Goal: Information Seeking & Learning: Compare options

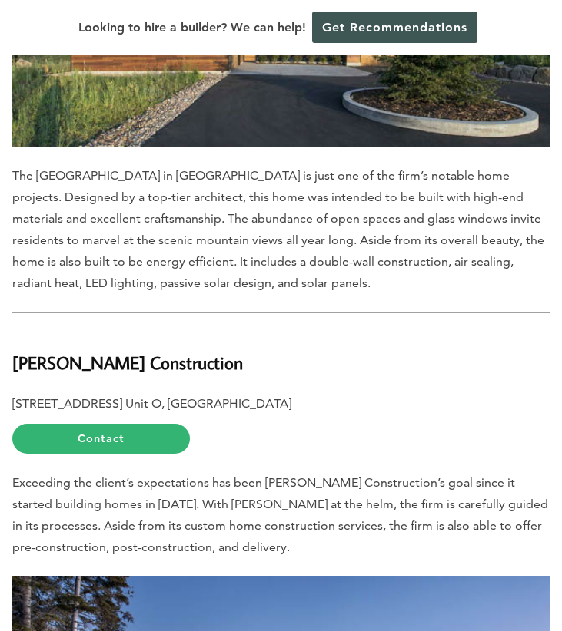
scroll to position [2150, 0]
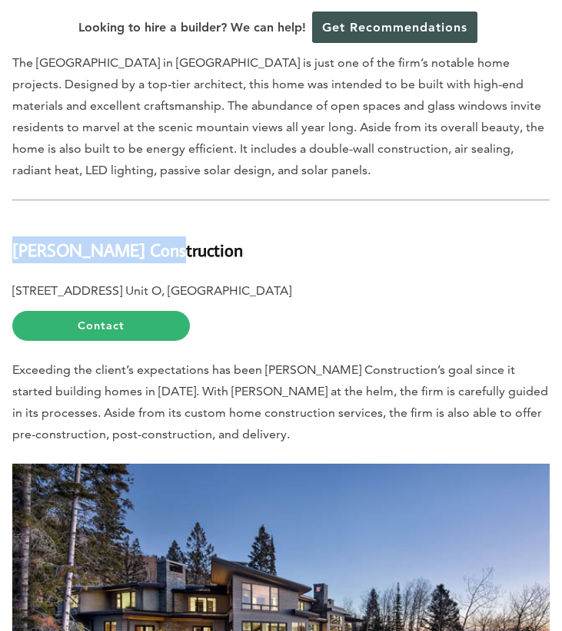
drag, startPoint x: 151, startPoint y: 197, endPoint x: 13, endPoint y: 207, distance: 138.6
click at [13, 219] on h2 "[PERSON_NAME] Construction" at bounding box center [280, 241] width 537 height 45
copy b "[PERSON_NAME] Construction"
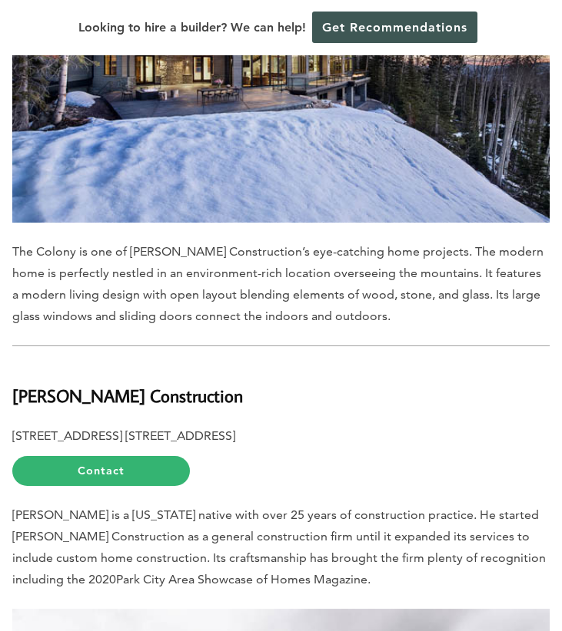
scroll to position [2765, 0]
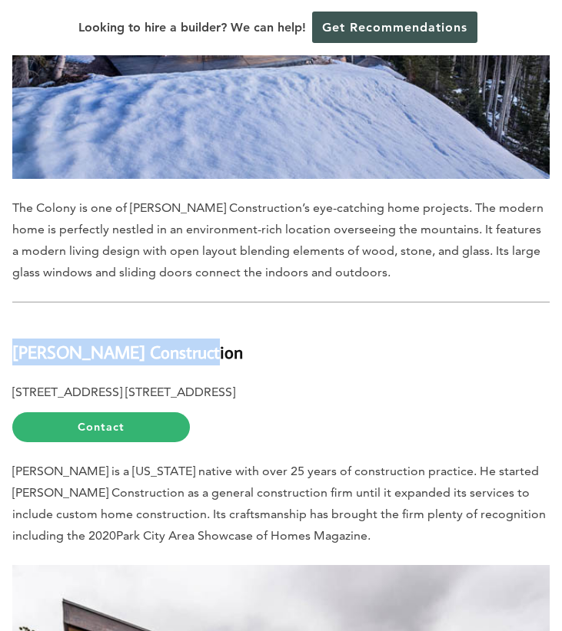
drag, startPoint x: 204, startPoint y: 303, endPoint x: 0, endPoint y: 295, distance: 204.5
copy b "[PERSON_NAME] Construction"
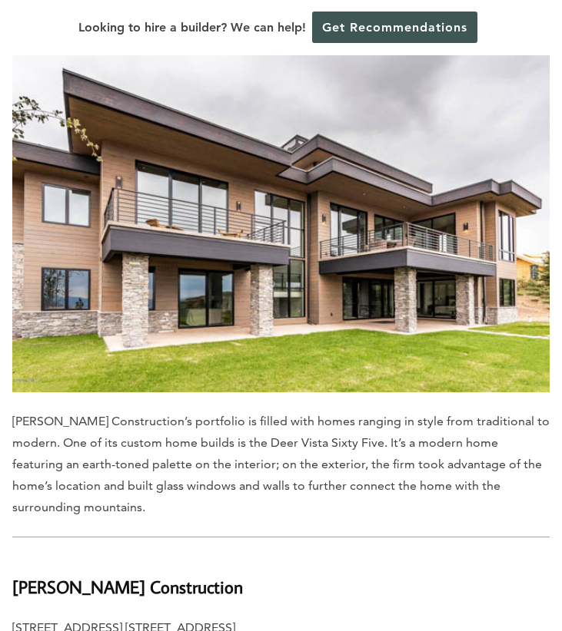
scroll to position [3610, 0]
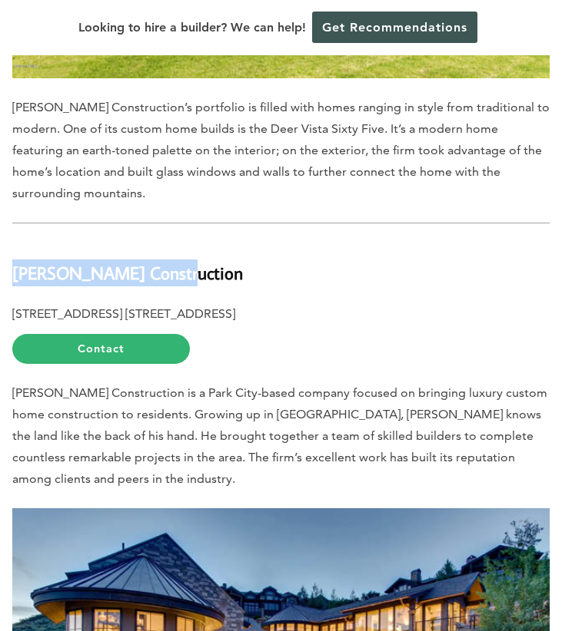
drag, startPoint x: 184, startPoint y: 219, endPoint x: 11, endPoint y: 222, distance: 172.9
copy b "[PERSON_NAME] Construction"
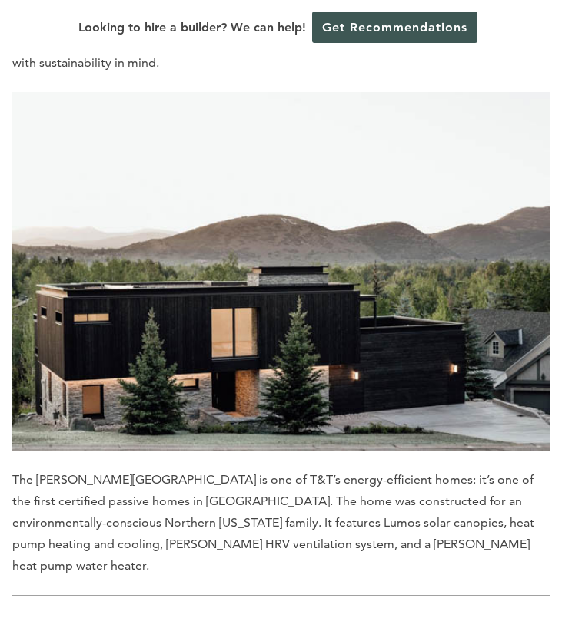
scroll to position [4992, 0]
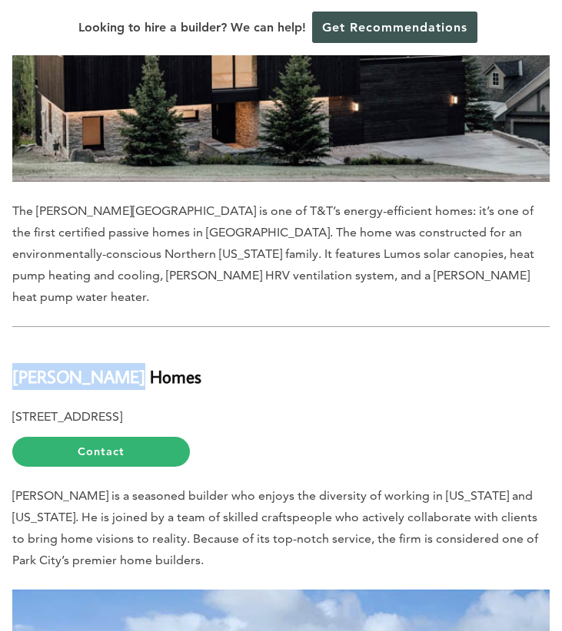
drag, startPoint x: 136, startPoint y: 297, endPoint x: 12, endPoint y: 313, distance: 124.7
click at [12, 346] on h2 "[PERSON_NAME] Homes" at bounding box center [280, 368] width 537 height 45
copy b "[PERSON_NAME] Homes"
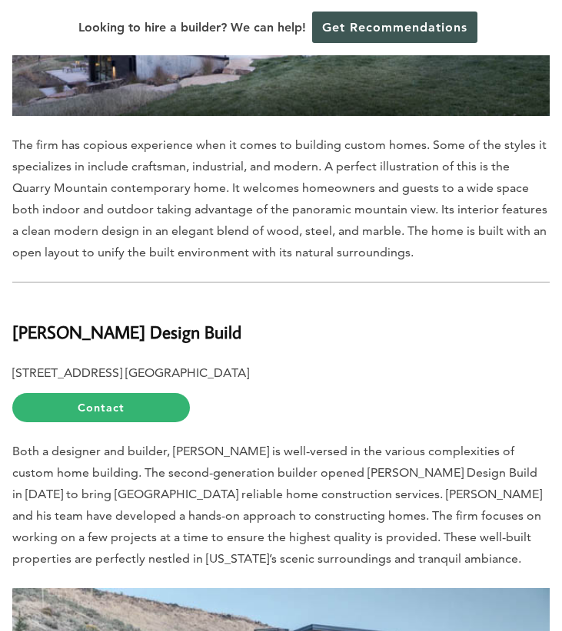
scroll to position [7374, 0]
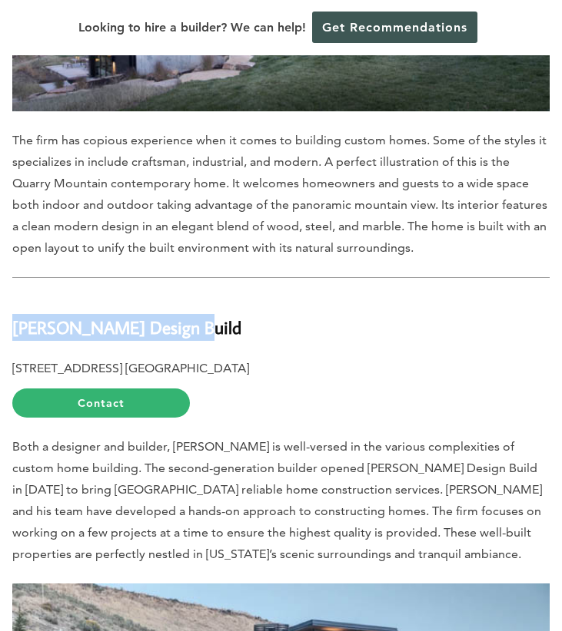
drag, startPoint x: 191, startPoint y: 207, endPoint x: 8, endPoint y: 217, distance: 183.8
copy b "[PERSON_NAME] Design Build"
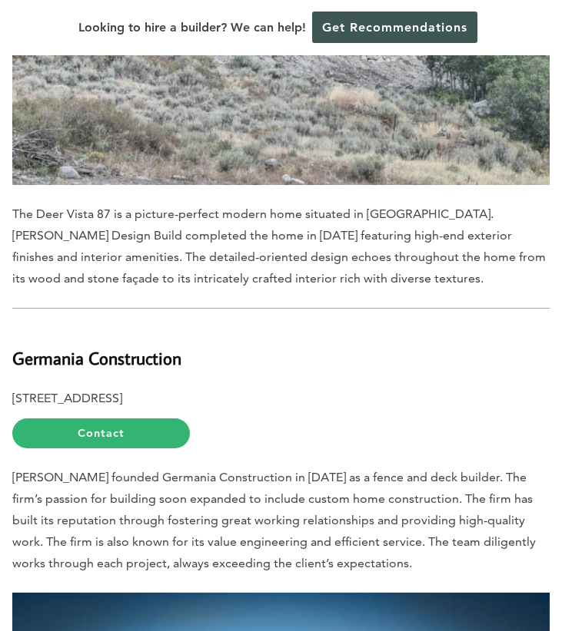
scroll to position [8142, 0]
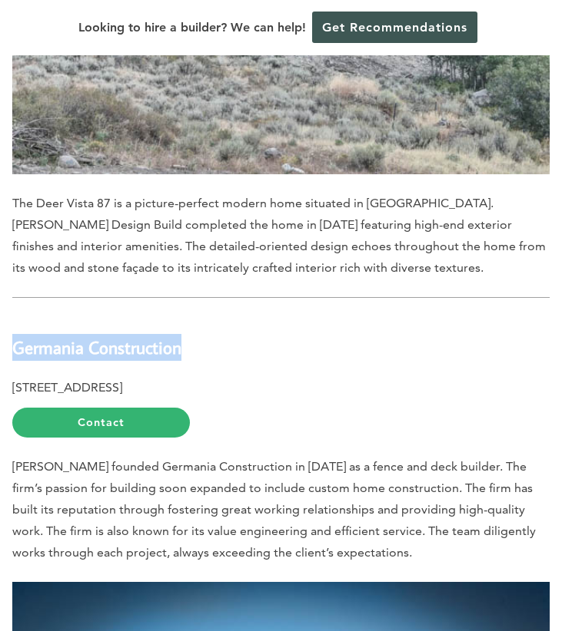
drag, startPoint x: 188, startPoint y: 227, endPoint x: 14, endPoint y: 232, distance: 174.4
click at [14, 316] on h2 "Germania Construction" at bounding box center [280, 338] width 537 height 45
copy b "Germania Construction"
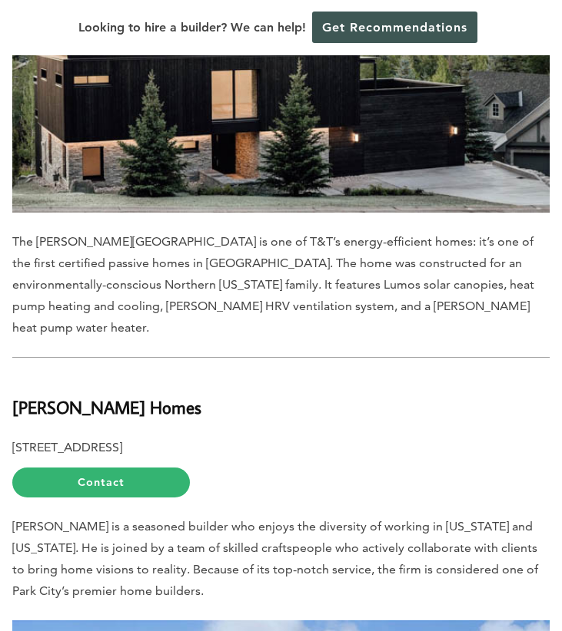
scroll to position [4839, 0]
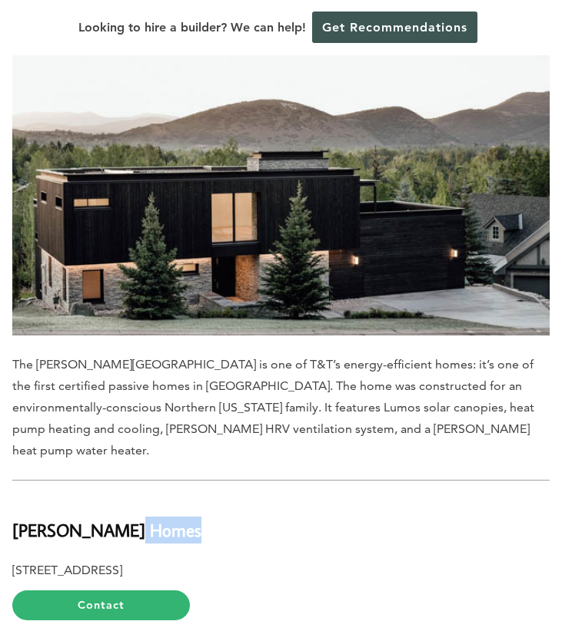
drag, startPoint x: 147, startPoint y: 459, endPoint x: 1, endPoint y: 469, distance: 147.0
click at [134, 499] on h2 "[PERSON_NAME] Homes" at bounding box center [280, 521] width 537 height 45
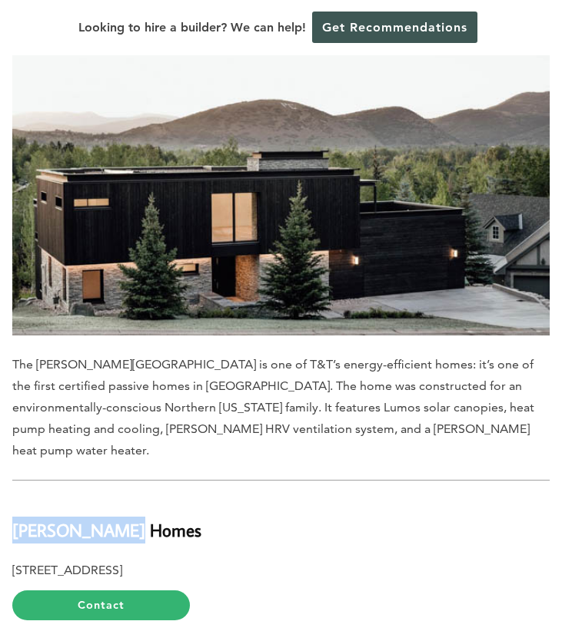
drag, startPoint x: 139, startPoint y: 466, endPoint x: 16, endPoint y: 466, distance: 122.9
click at [16, 499] on h2 "[PERSON_NAME] Homes" at bounding box center [280, 521] width 537 height 45
copy b "[PERSON_NAME] Homes"
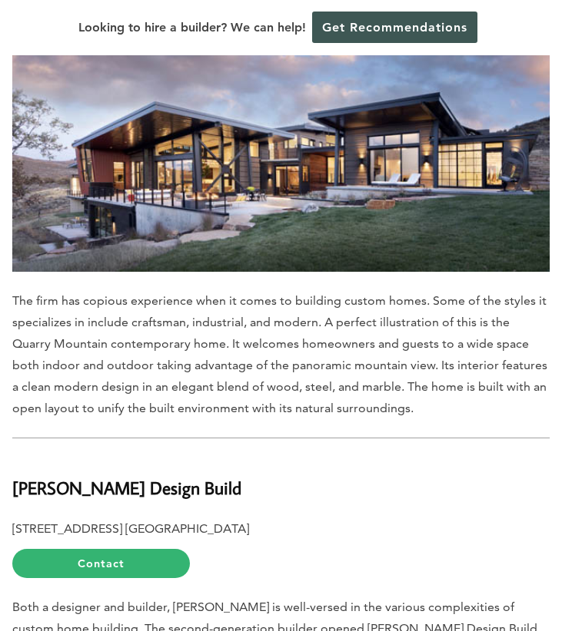
scroll to position [7220, 0]
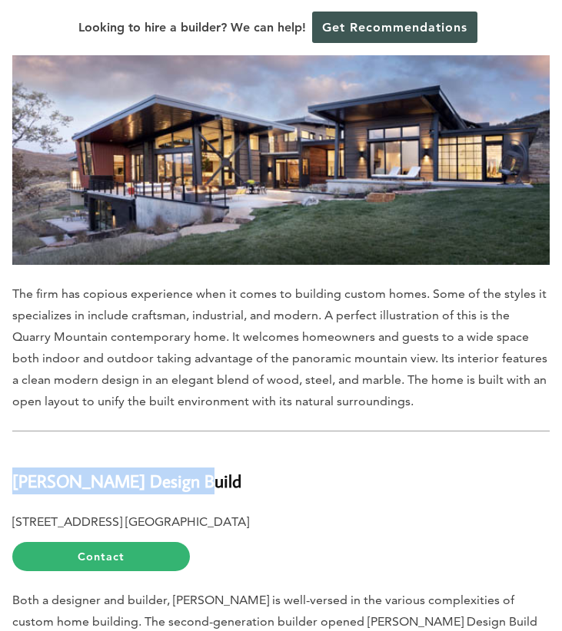
drag, startPoint x: 184, startPoint y: 367, endPoint x: -2, endPoint y: 362, distance: 186.7
copy b "[PERSON_NAME] Design Build"
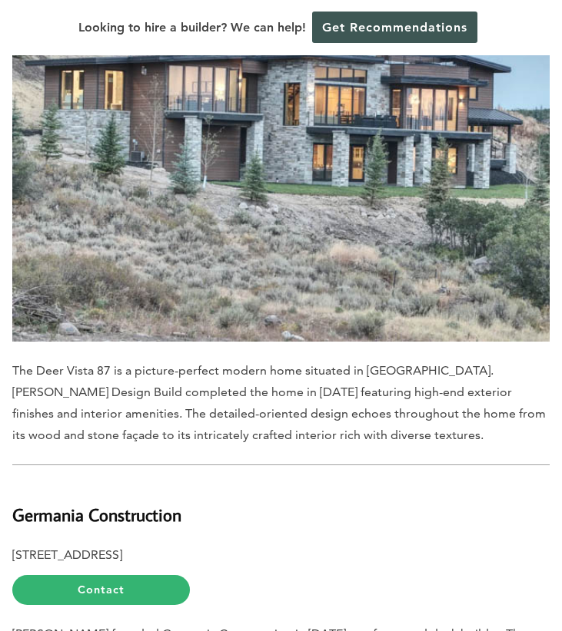
scroll to position [7988, 0]
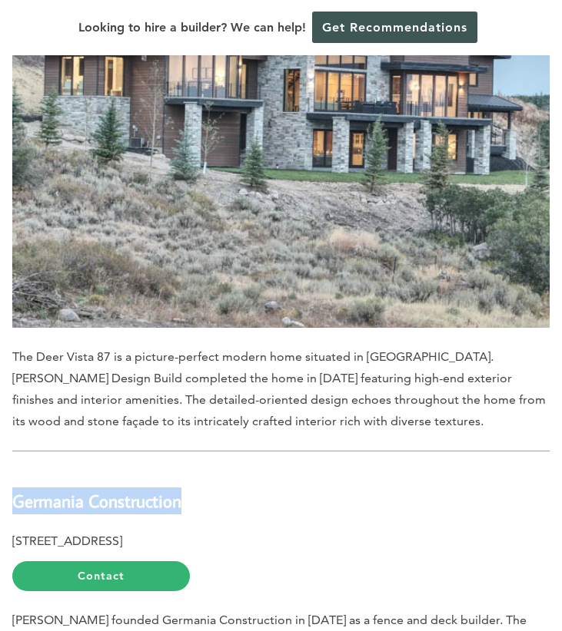
drag, startPoint x: 189, startPoint y: 379, endPoint x: 10, endPoint y: 389, distance: 179.2
copy b "Germania Construction"
